Goal: Task Accomplishment & Management: Complete application form

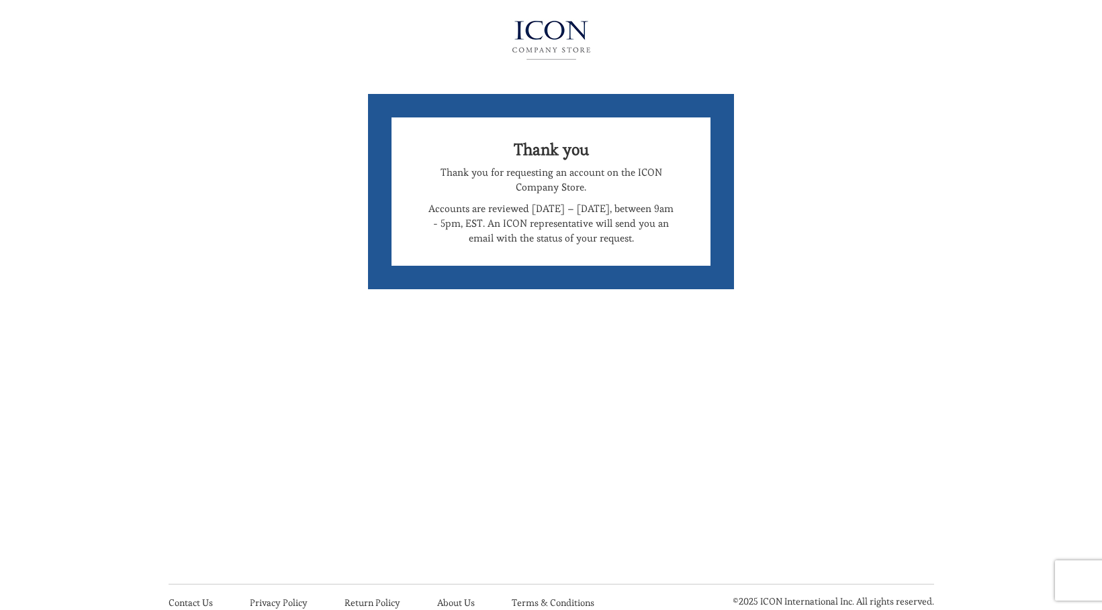
click at [565, 38] on img at bounding box center [551, 40] width 146 height 54
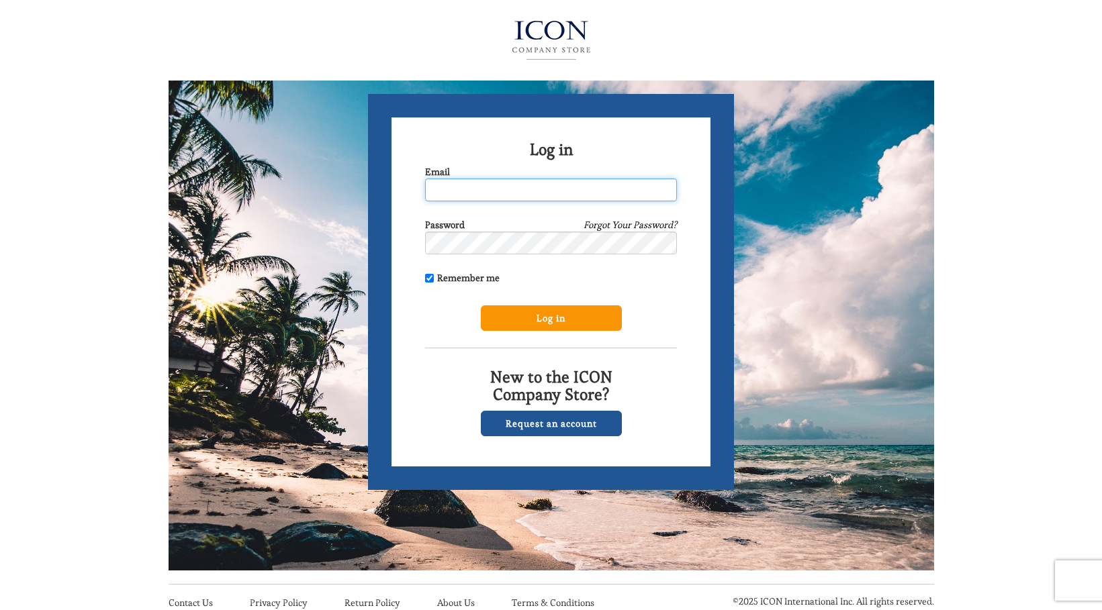
type input "chrisc1866@msn.com"
click at [535, 322] on input "Log in" at bounding box center [551, 319] width 141 height 26
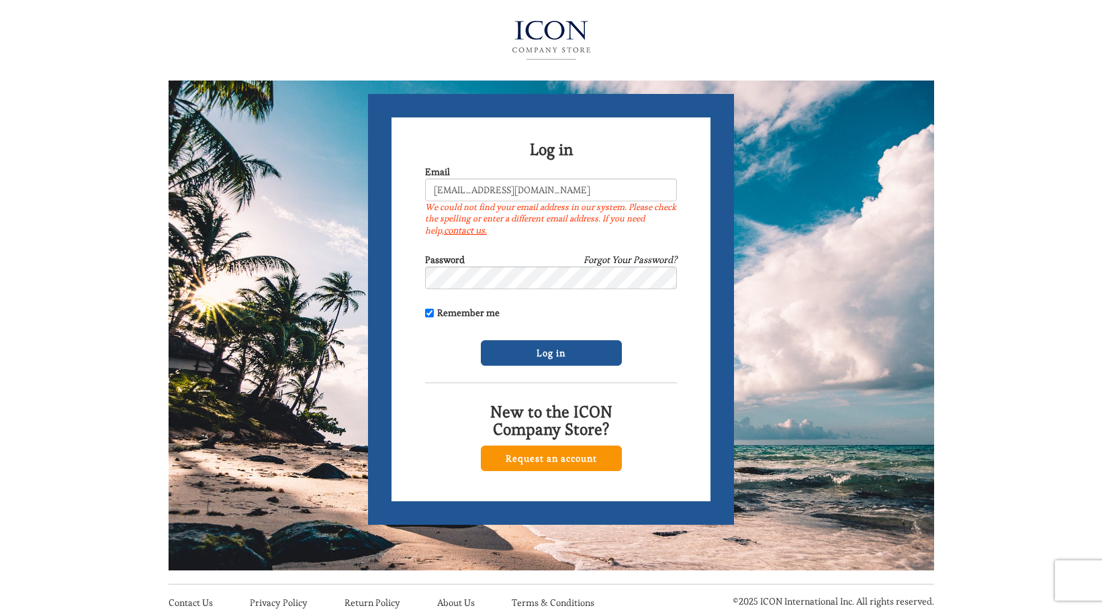
click at [559, 457] on link "Request an account" at bounding box center [551, 459] width 141 height 26
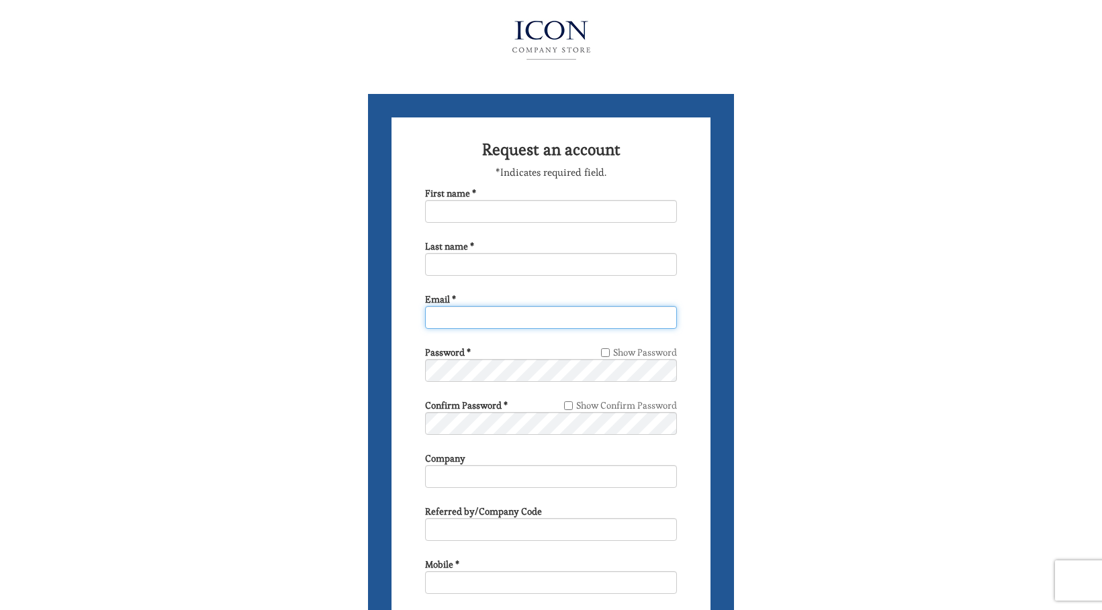
type input "[EMAIL_ADDRESS][DOMAIN_NAME]"
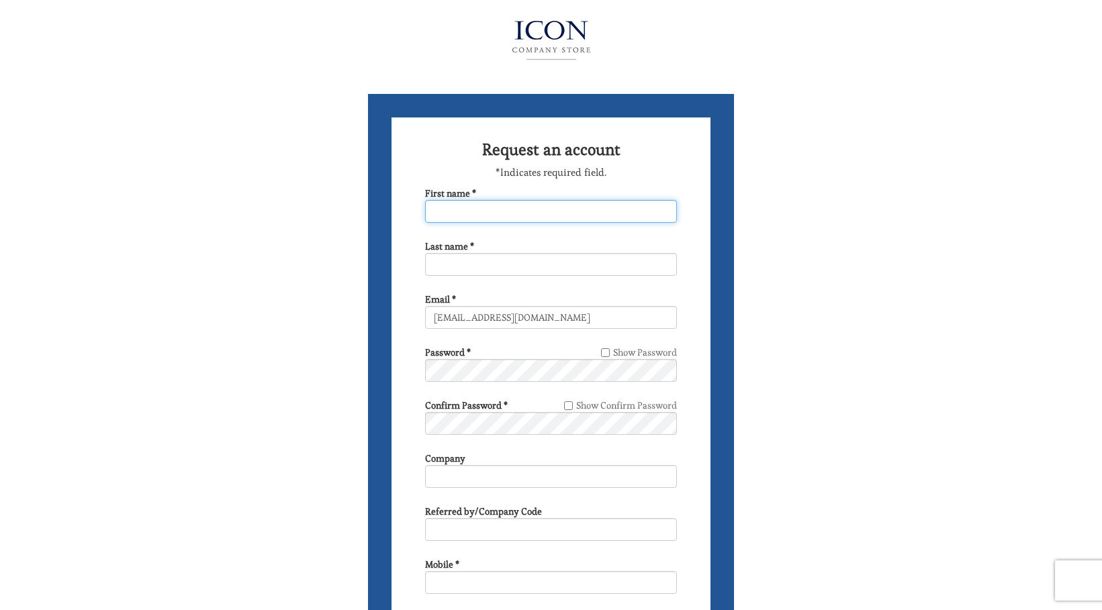
click at [569, 212] on input "First name *" at bounding box center [551, 211] width 252 height 23
type input "[PERSON_NAME]"
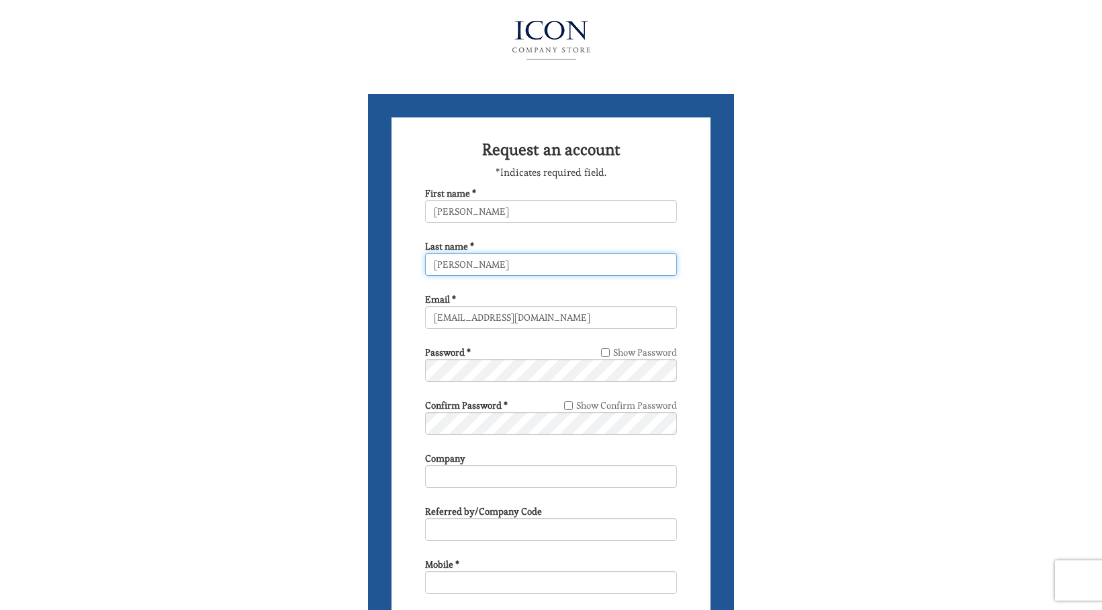
type input "6466231956"
type input "[STREET_ADDRESS]"
select select "NY"
type input "[GEOGRAPHIC_DATA]"
type input "11694-1605"
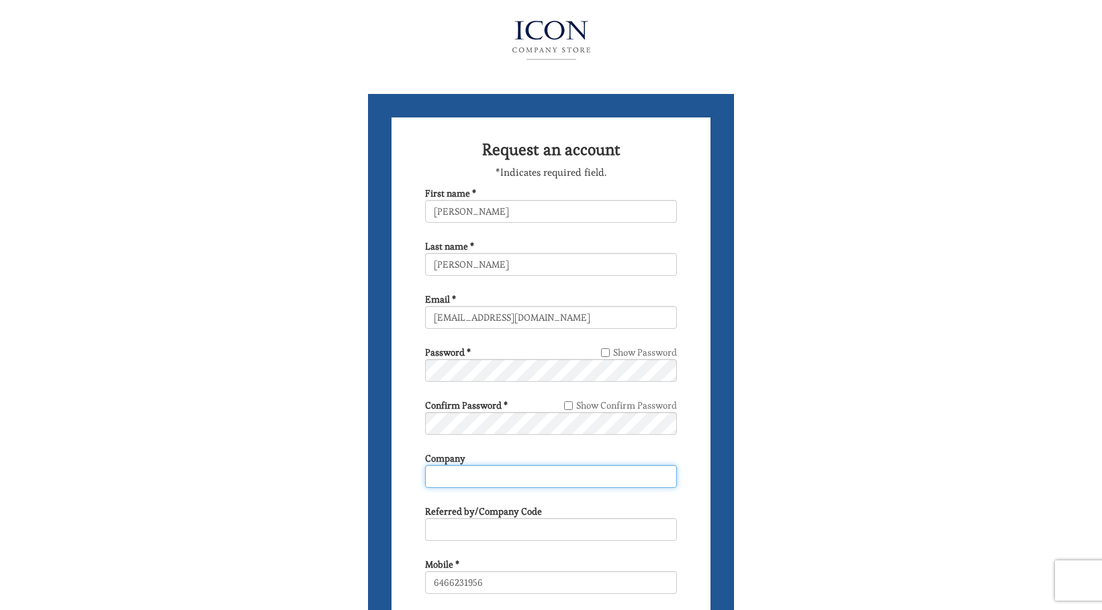
click at [503, 473] on input "Company" at bounding box center [551, 476] width 252 height 23
type input "[PERSON_NAME]"
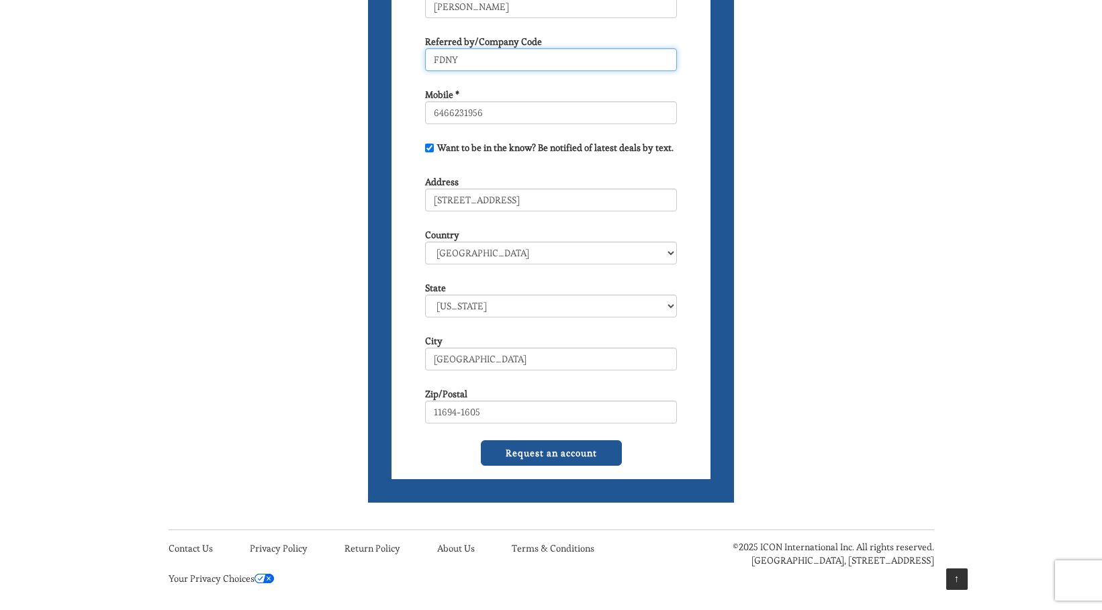
scroll to position [478, 0]
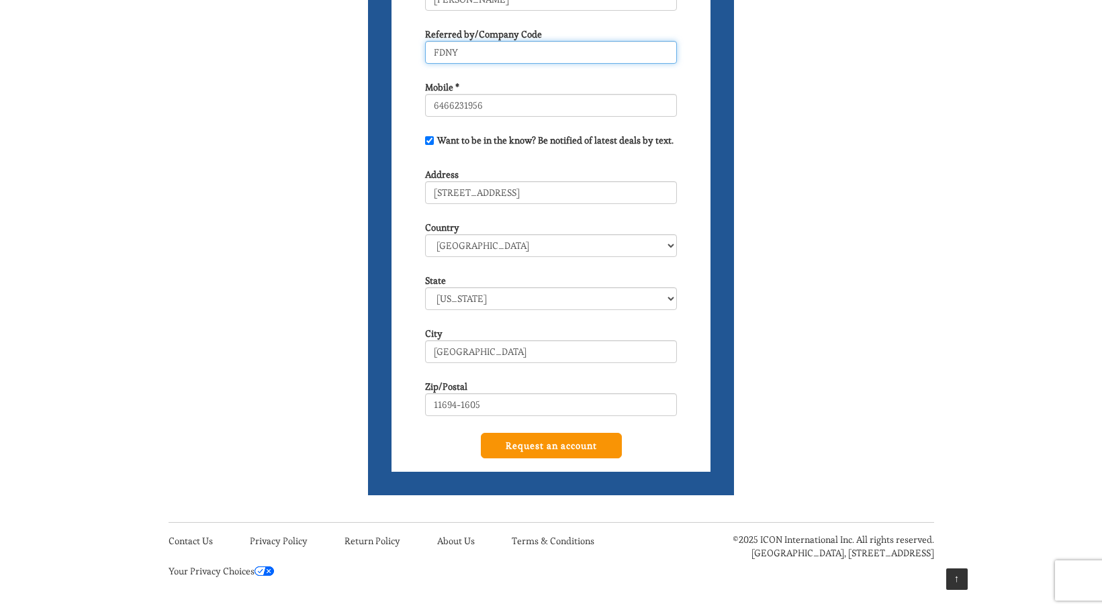
type input "FDNY"
click at [557, 442] on input "Request an account" at bounding box center [551, 446] width 141 height 26
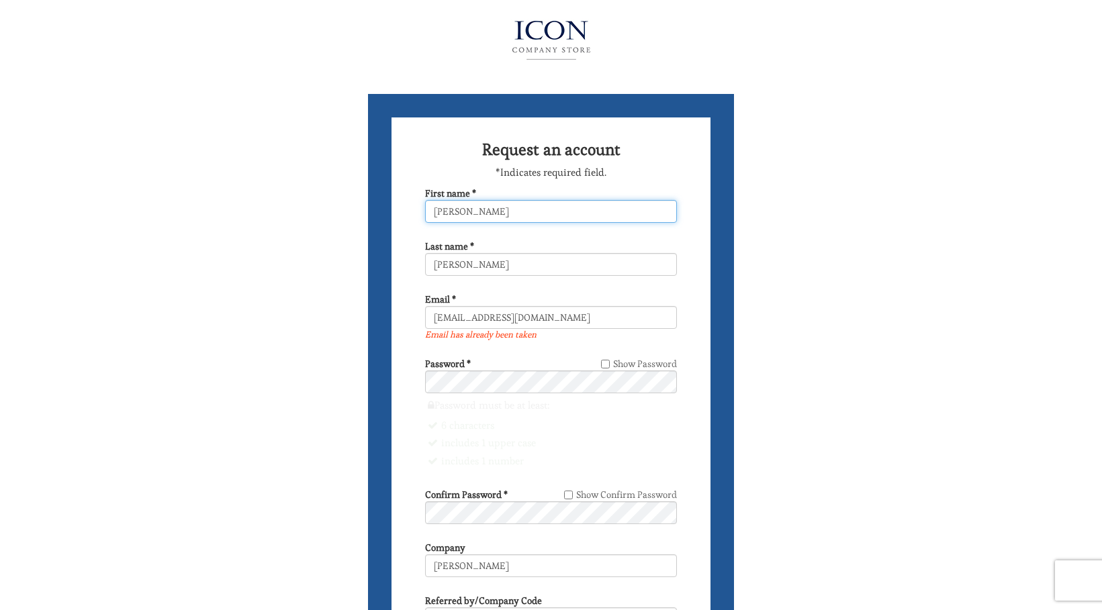
click at [514, 216] on input "[PERSON_NAME]" at bounding box center [551, 211] width 252 height 23
click at [514, 216] on input "Christine" at bounding box center [551, 211] width 252 height 23
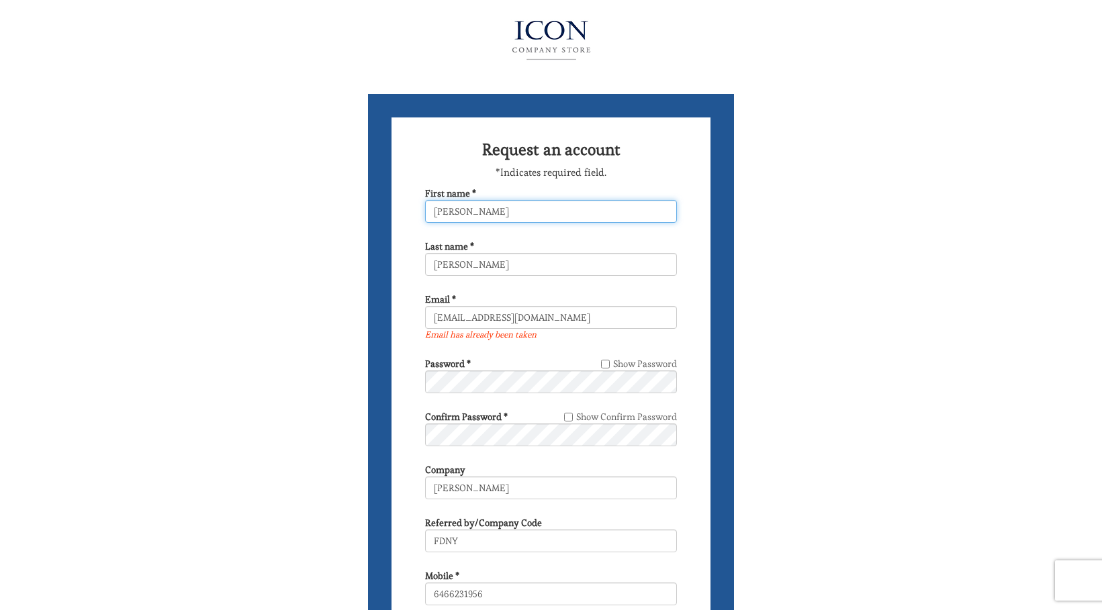
type input "Brian"
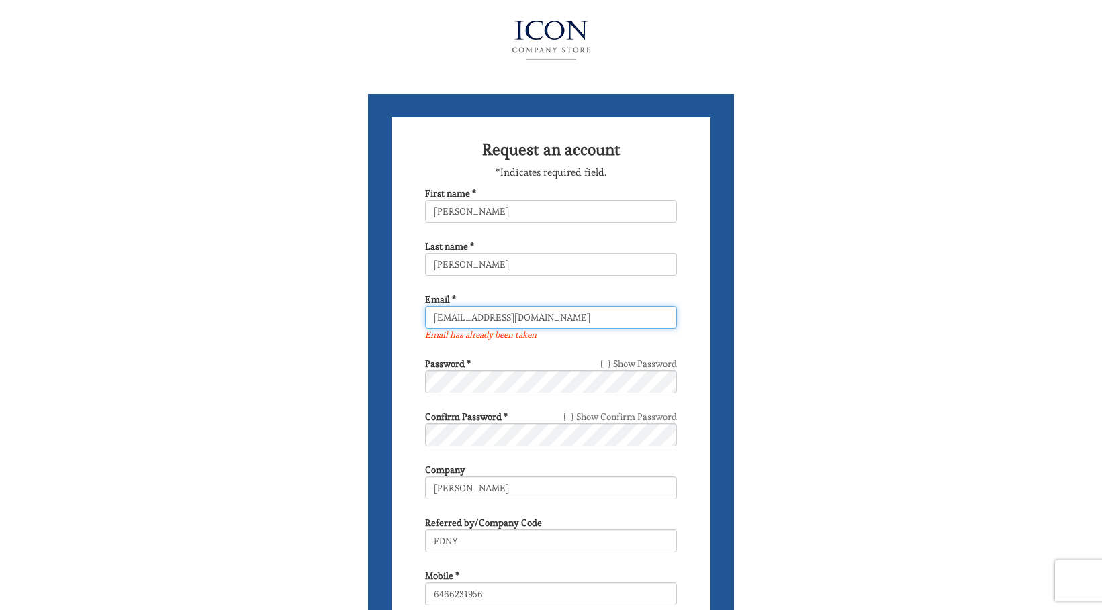
click at [538, 316] on input "chrisc1866@msn.com" at bounding box center [551, 317] width 252 height 23
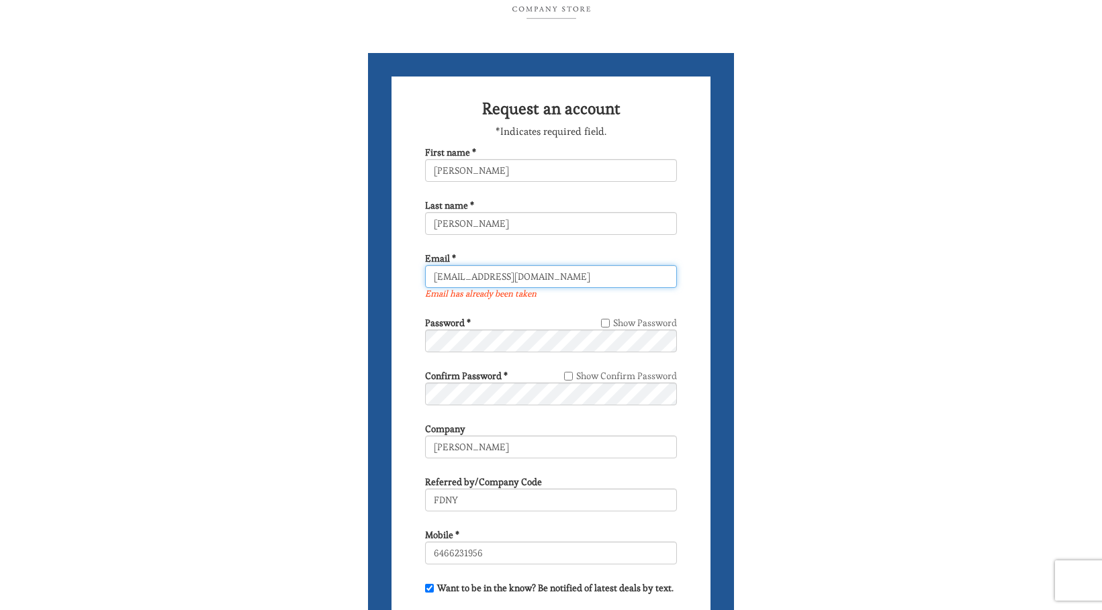
scroll to position [56, 0]
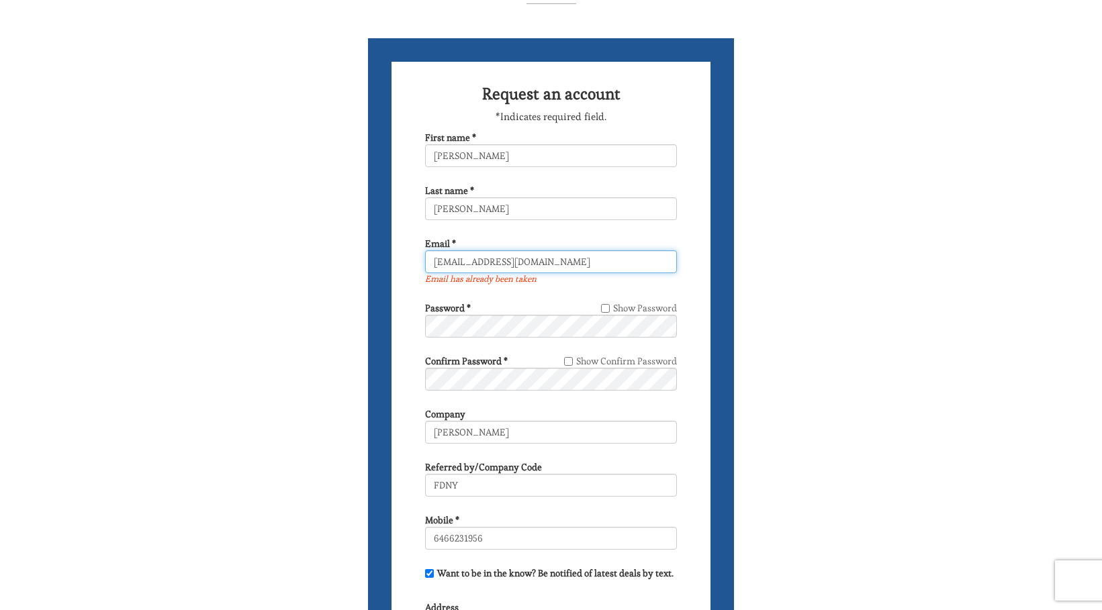
type input "BC5671@msn.com"
click at [602, 310] on input "Show Password" at bounding box center [605, 308] width 9 height 9
checkbox input "true"
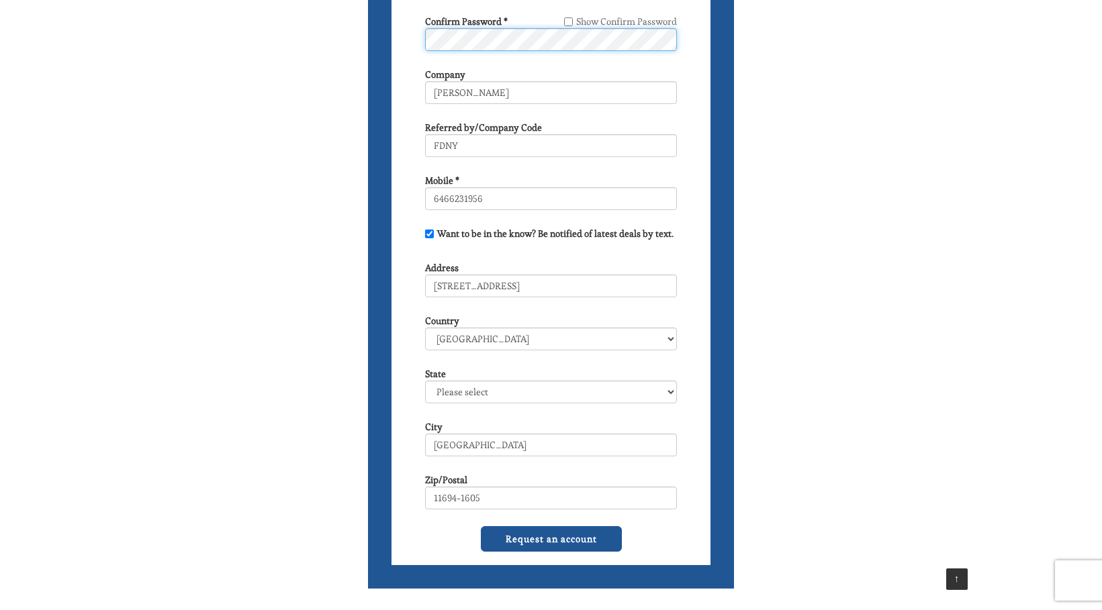
scroll to position [396, 0]
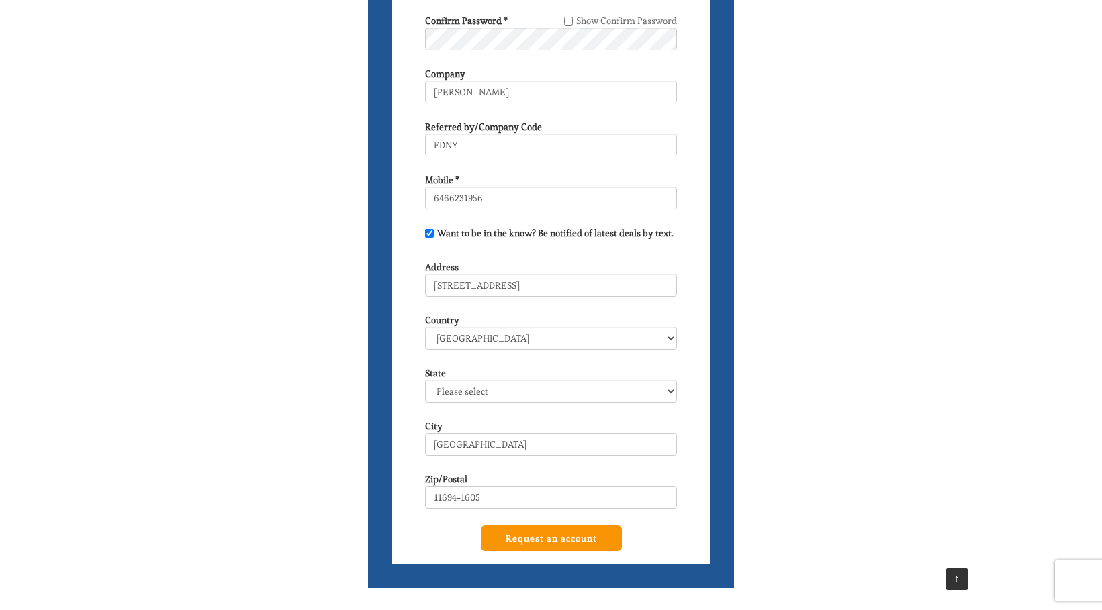
click at [541, 531] on input "Request an account" at bounding box center [551, 539] width 141 height 26
